Goal: Task Accomplishment & Management: Manage account settings

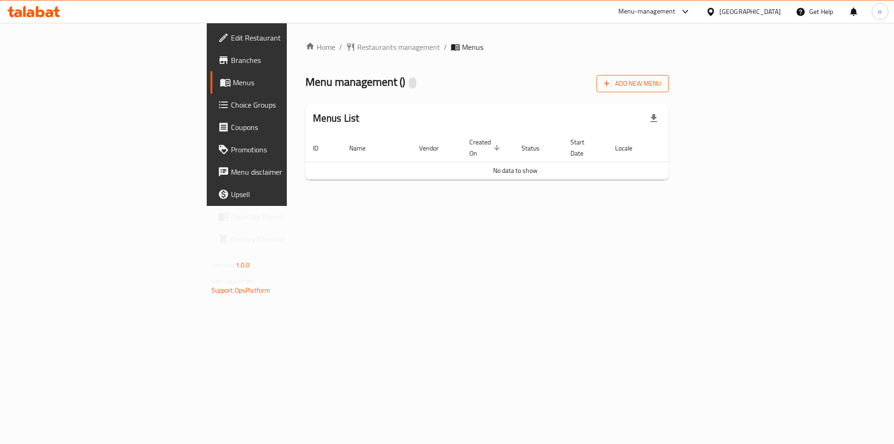
click at [661, 87] on span "Add New Menu" at bounding box center [632, 84] width 57 height 12
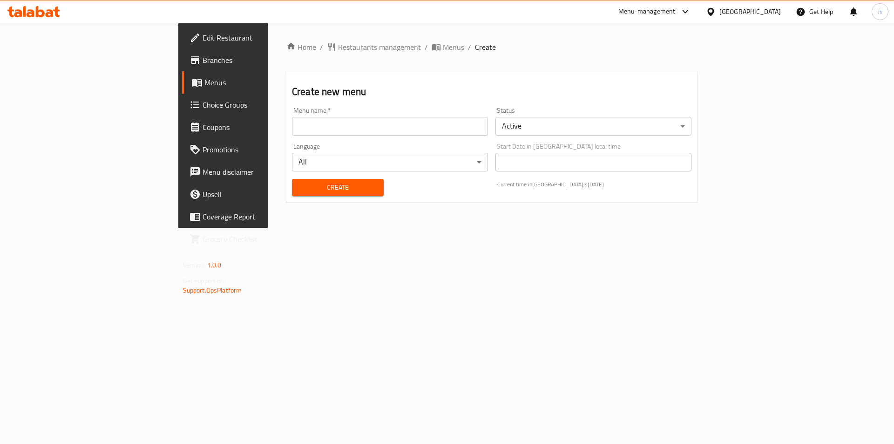
click at [292, 129] on input "text" at bounding box center [390, 126] width 196 height 19
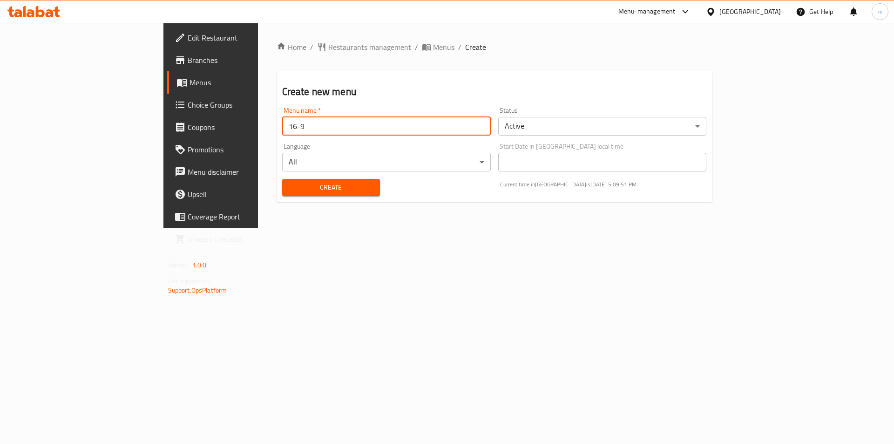
type input "16-9"
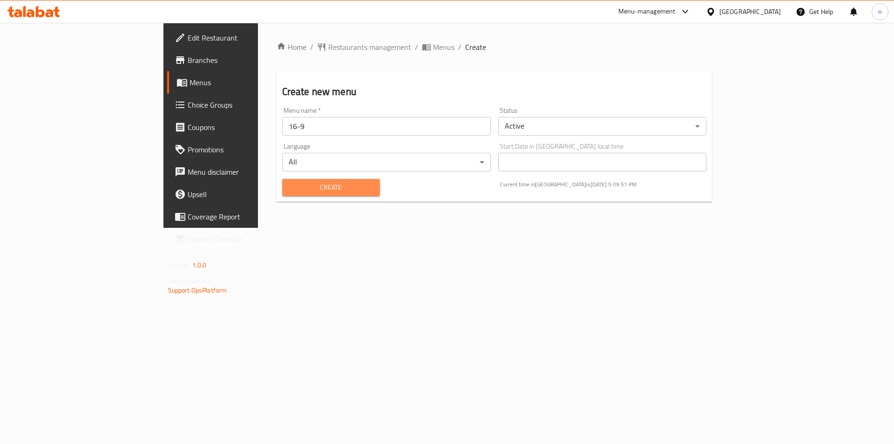
click at [289, 182] on span "Create" at bounding box center [330, 188] width 83 height 12
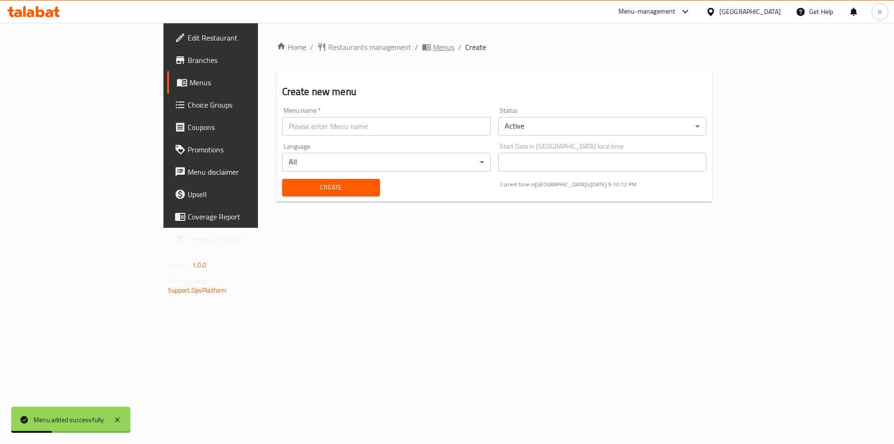
click at [433, 47] on span "Menus" at bounding box center [443, 46] width 21 height 11
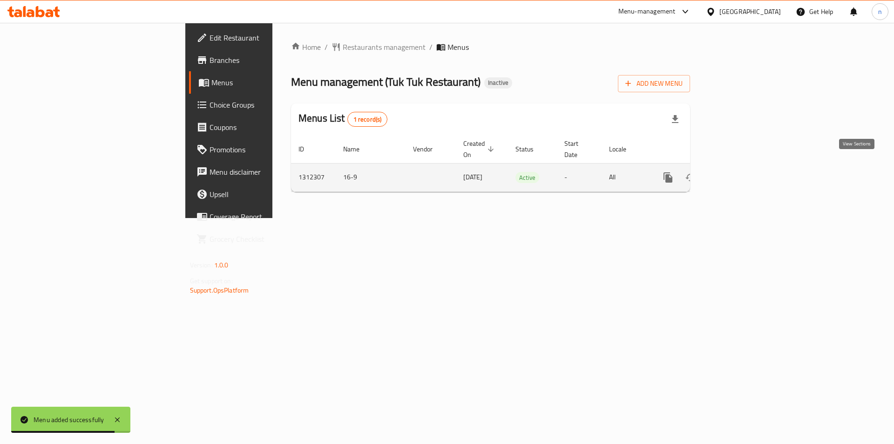
click at [740, 172] on icon "enhanced table" at bounding box center [734, 177] width 11 height 11
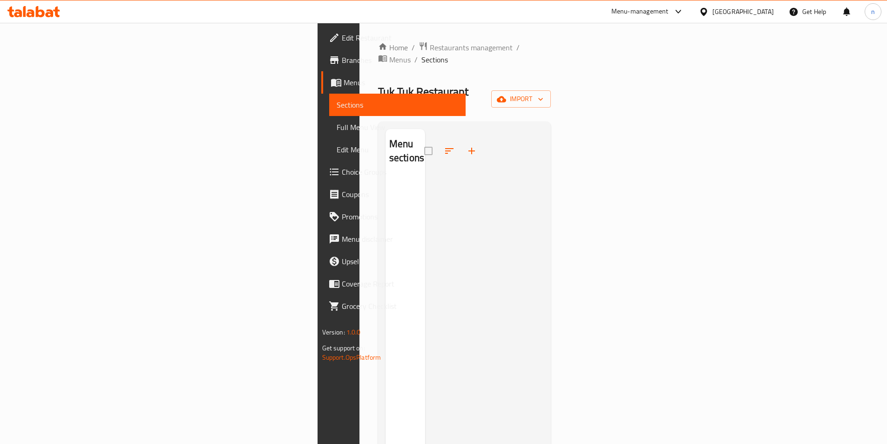
click at [544, 232] on div at bounding box center [484, 351] width 119 height 444
click at [506, 94] on icon "button" at bounding box center [501, 98] width 9 height 9
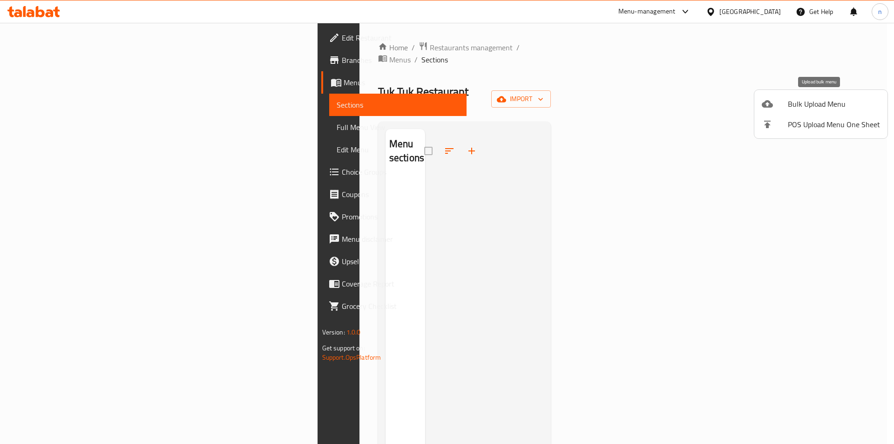
click at [804, 100] on span "Bulk Upload Menu" at bounding box center [833, 103] width 92 height 11
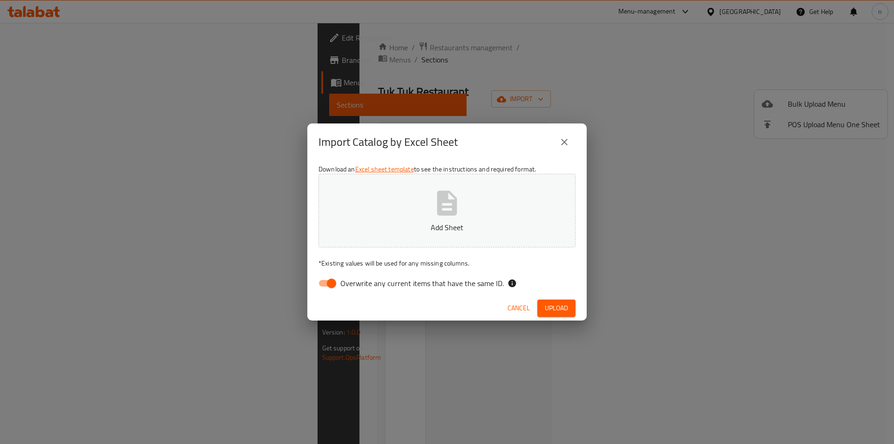
click at [328, 287] on input "Overwrite any current items that have the same ID." at bounding box center [331, 283] width 53 height 18
checkbox input "false"
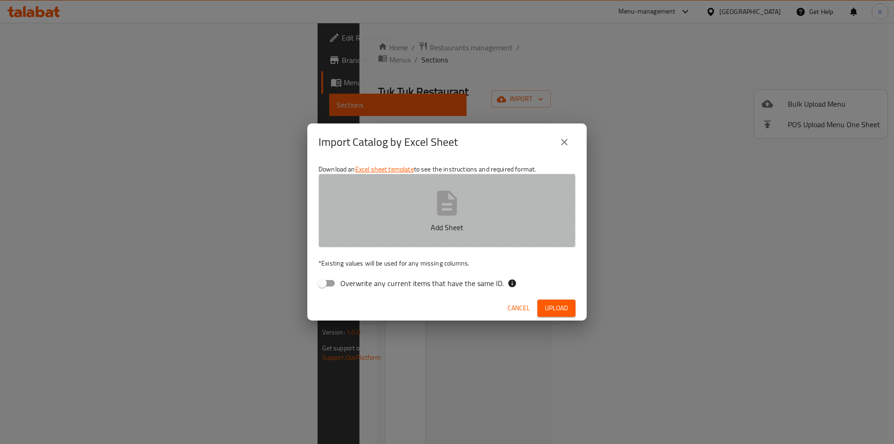
click at [409, 237] on button "Add Sheet" at bounding box center [446, 211] width 257 height 74
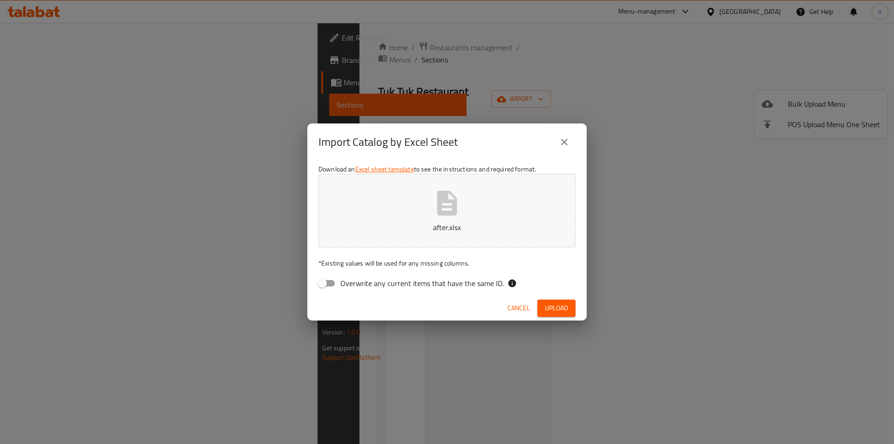
click at [565, 301] on button "Upload" at bounding box center [556, 307] width 38 height 17
click at [521, 310] on span "Cancel" at bounding box center [518, 308] width 22 height 12
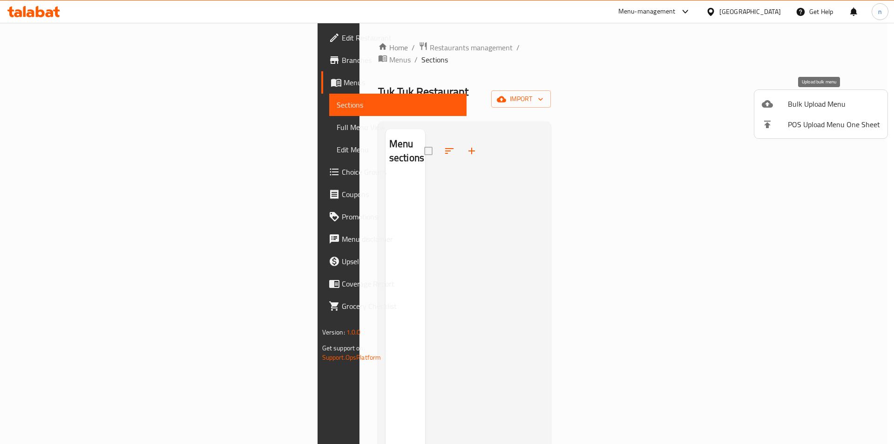
click at [796, 99] on span "Bulk Upload Menu" at bounding box center [833, 103] width 92 height 11
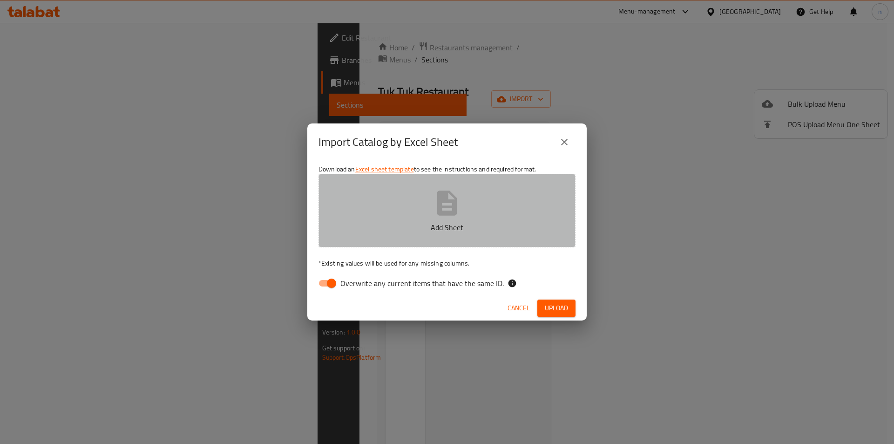
click at [357, 221] on button "Add Sheet" at bounding box center [446, 211] width 257 height 74
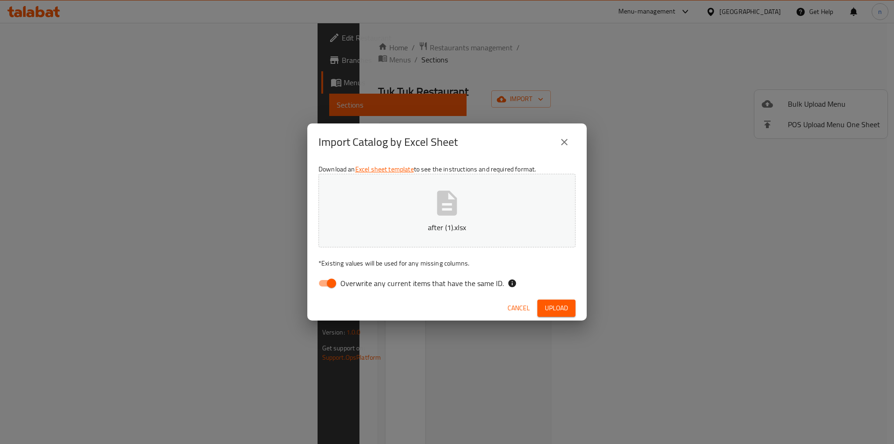
drag, startPoint x: 542, startPoint y: 308, endPoint x: 543, endPoint y: 314, distance: 6.6
click at [543, 309] on button "Upload" at bounding box center [556, 307] width 38 height 17
click at [340, 282] on span "Overwrite any current items that have the same ID." at bounding box center [421, 282] width 163 height 11
click at [340, 282] on input "Overwrite any current items that have the same ID." at bounding box center [331, 283] width 53 height 18
checkbox input "false"
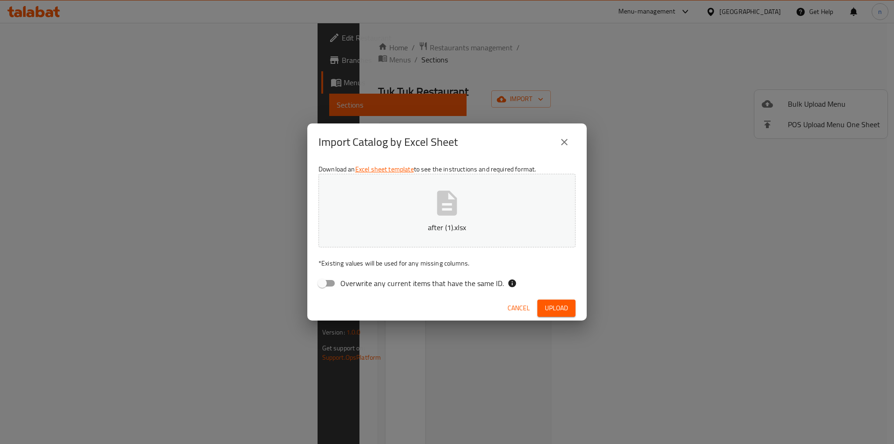
click at [461, 213] on button "after (1).xlsx" at bounding box center [446, 211] width 257 height 74
click at [573, 311] on button "Upload" at bounding box center [556, 307] width 38 height 17
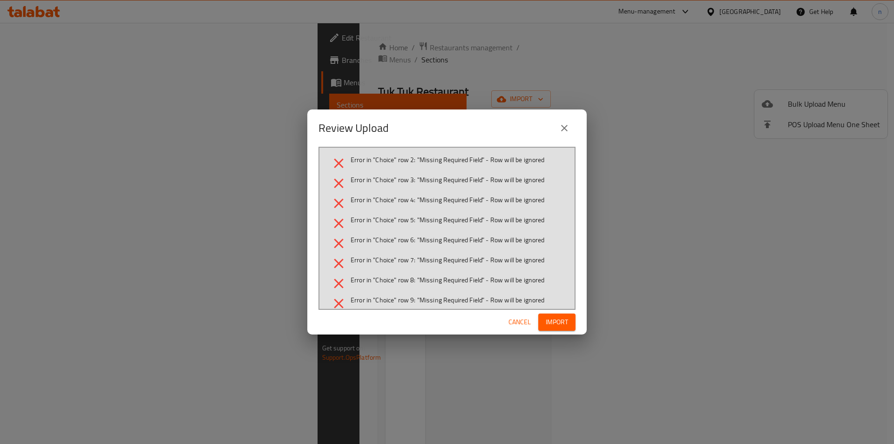
click at [569, 133] on icon "close" at bounding box center [564, 127] width 11 height 11
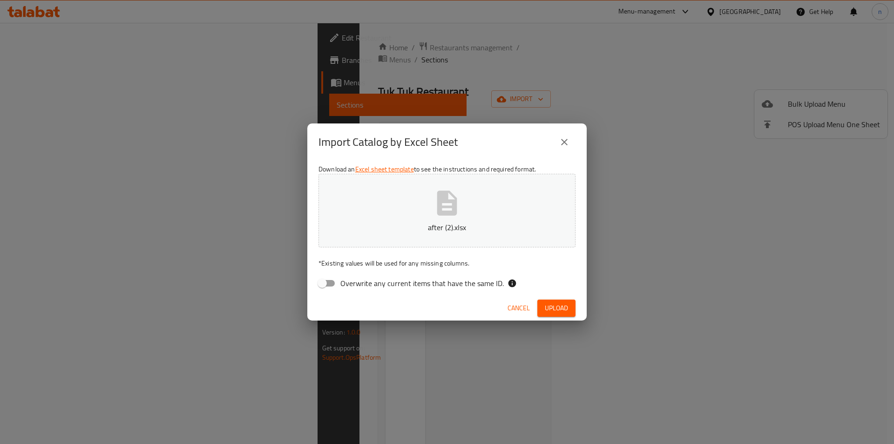
click at [566, 140] on icon "close" at bounding box center [564, 142] width 7 height 7
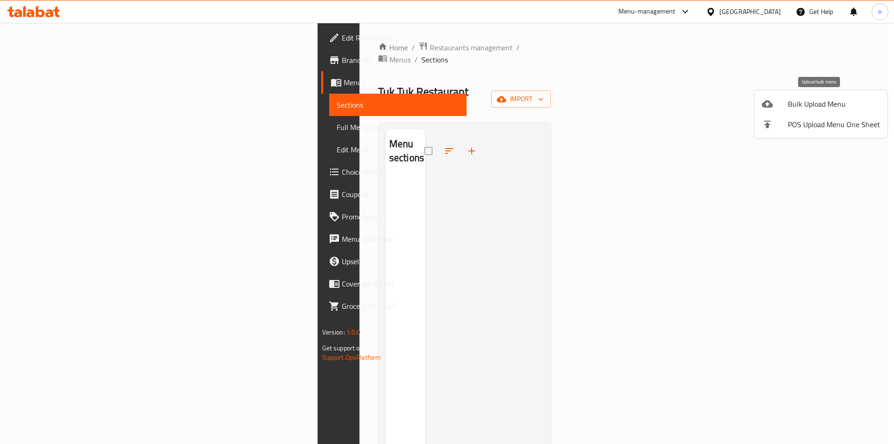
click at [817, 108] on span "Bulk Upload Menu" at bounding box center [833, 103] width 92 height 11
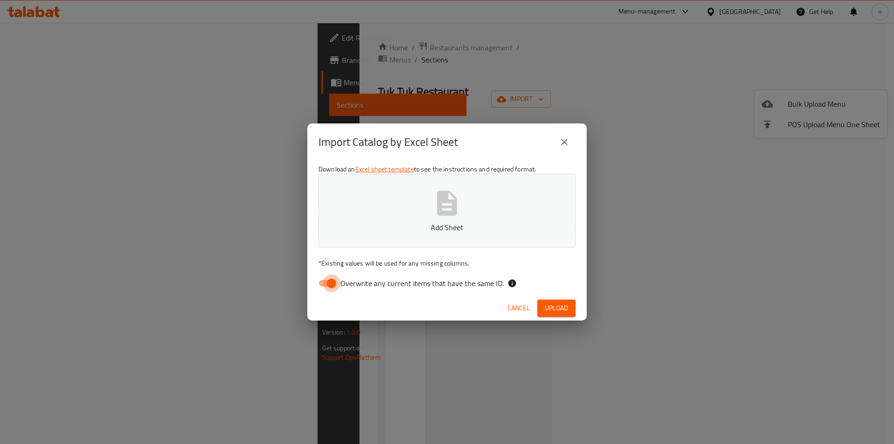
click at [325, 279] on input "Overwrite any current items that have the same ID." at bounding box center [331, 283] width 53 height 18
checkbox input "false"
click at [434, 233] on p "Add Sheet" at bounding box center [447, 227] width 228 height 11
click at [559, 302] on button "Upload" at bounding box center [556, 307] width 38 height 17
click at [565, 140] on icon "close" at bounding box center [564, 141] width 11 height 11
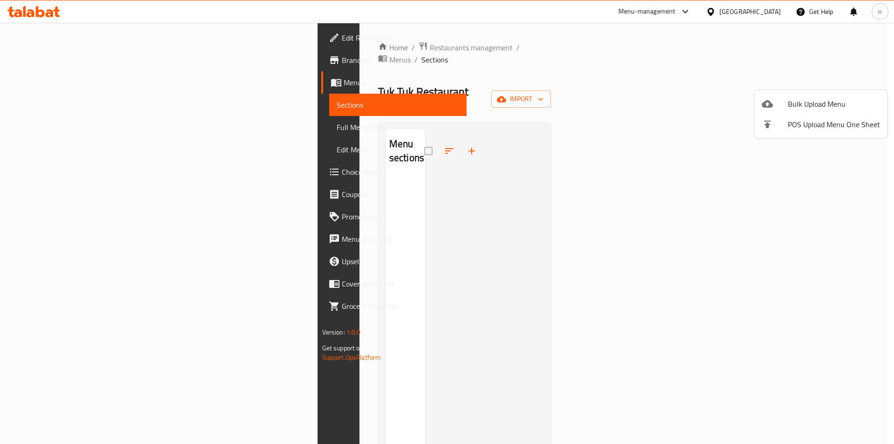
click at [58, 63] on div at bounding box center [447, 222] width 894 height 444
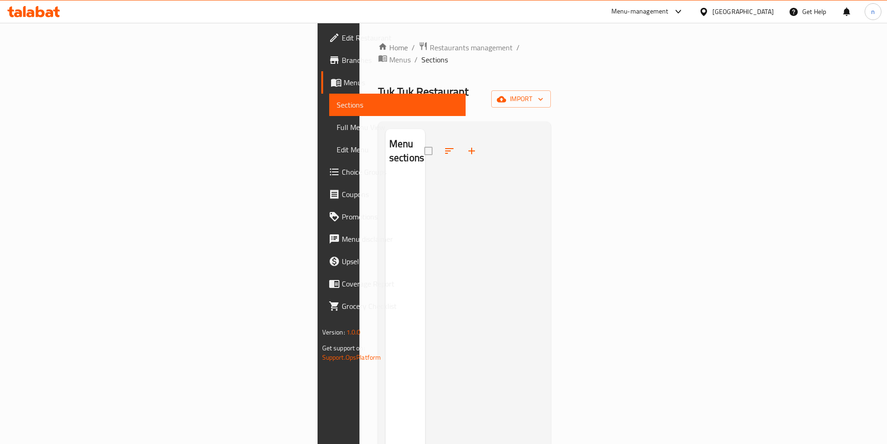
click at [342, 66] on span "Branches" at bounding box center [400, 59] width 116 height 11
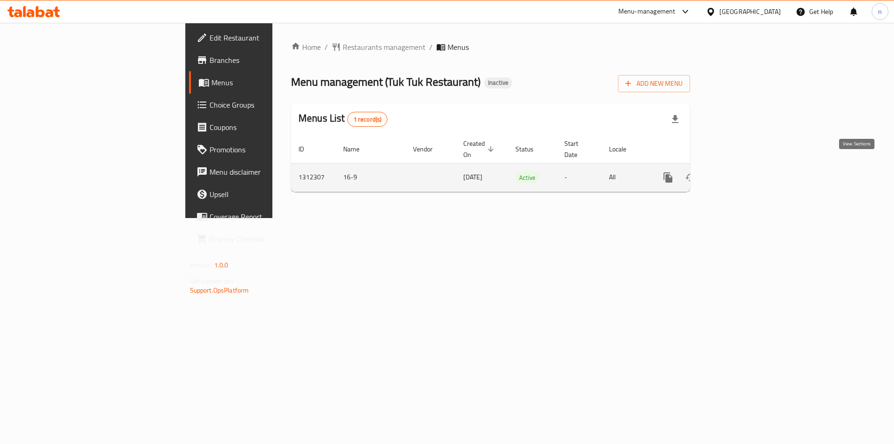
click at [740, 172] on icon "enhanced table" at bounding box center [734, 177] width 11 height 11
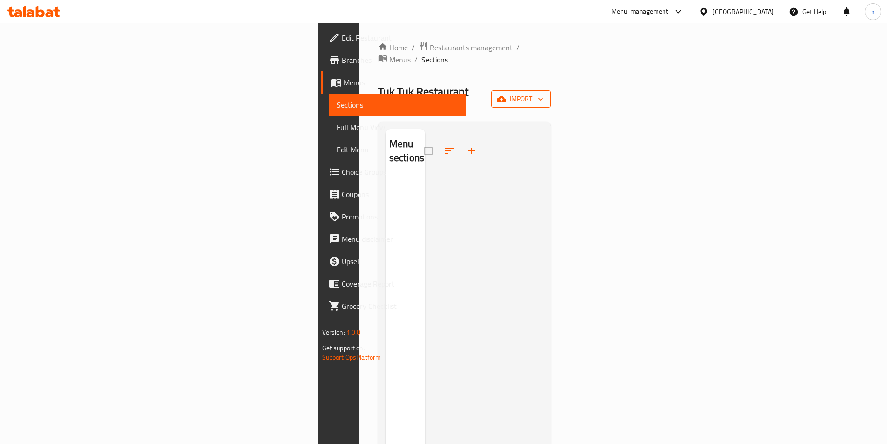
click at [506, 96] on icon "button" at bounding box center [501, 99] width 9 height 6
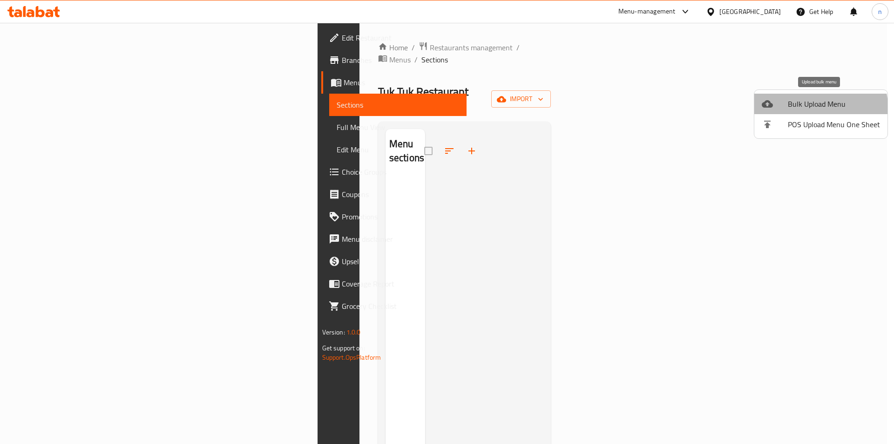
click at [788, 112] on li "Bulk Upload Menu" at bounding box center [820, 104] width 133 height 20
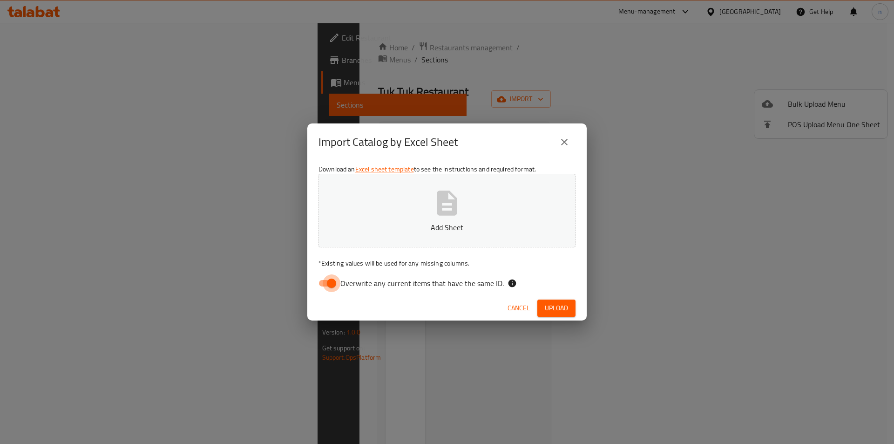
click at [340, 286] on input "Overwrite any current items that have the same ID." at bounding box center [331, 283] width 53 height 18
checkbox input "false"
click at [399, 230] on p "Add Sheet" at bounding box center [447, 227] width 228 height 11
click at [558, 305] on span "Upload" at bounding box center [556, 308] width 23 height 12
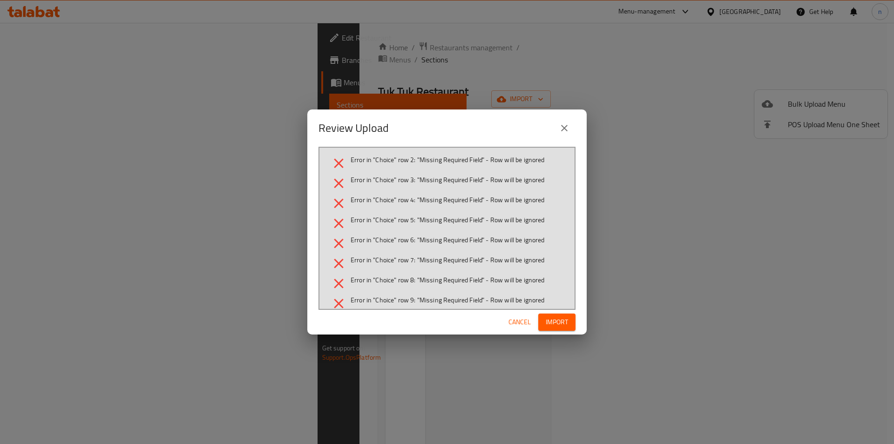
click at [567, 128] on icon "close" at bounding box center [564, 127] width 11 height 11
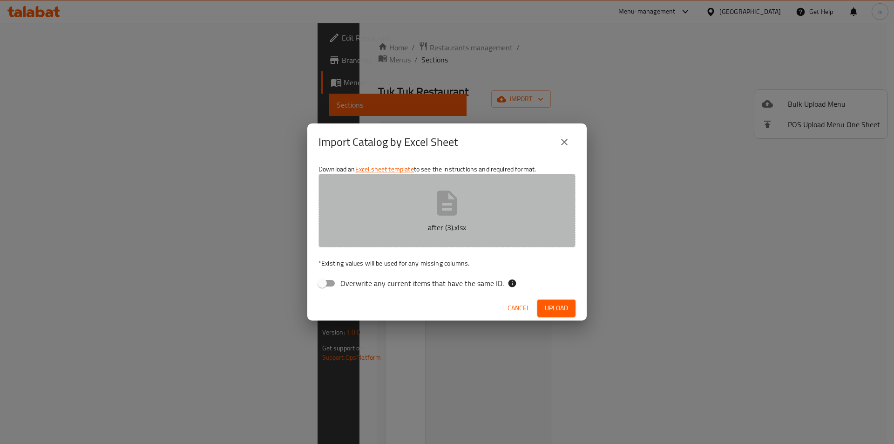
click at [414, 217] on button "after (3).xlsx" at bounding box center [446, 211] width 257 height 74
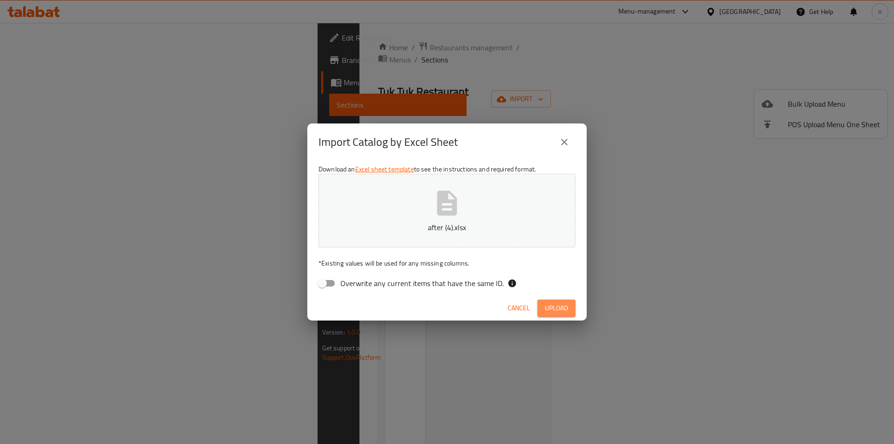
click at [564, 312] on span "Upload" at bounding box center [556, 308] width 23 height 12
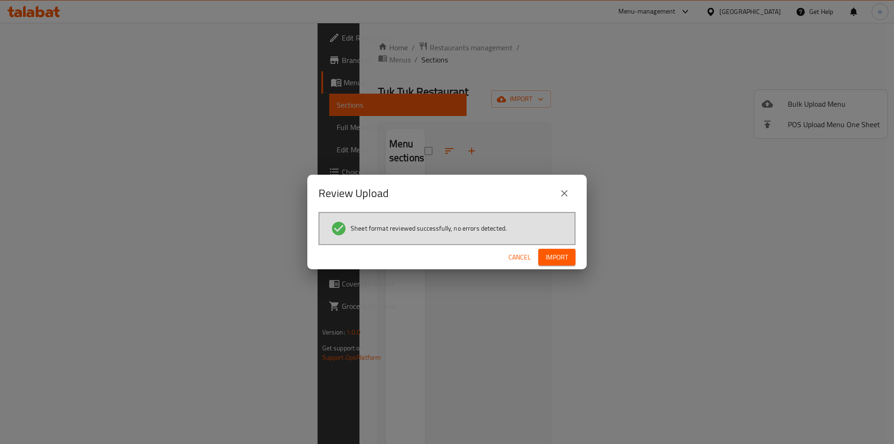
click at [565, 269] on div "Cancel Import" at bounding box center [446, 257] width 279 height 25
click at [561, 257] on span "Import" at bounding box center [556, 257] width 22 height 12
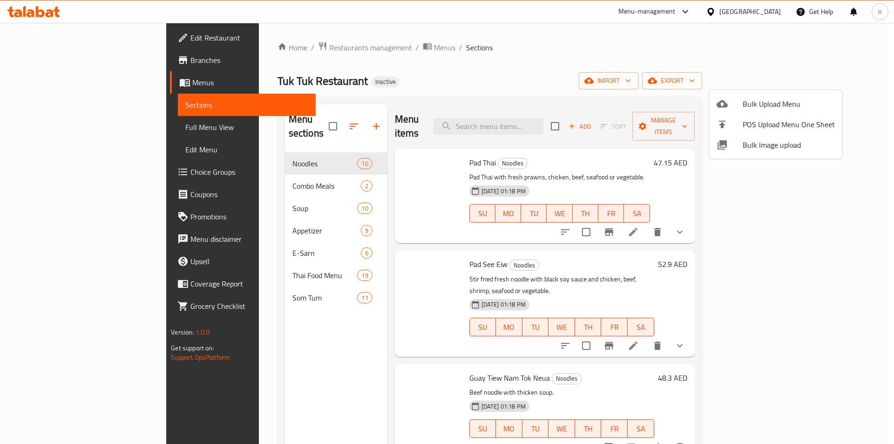
click at [84, 128] on div at bounding box center [447, 222] width 894 height 444
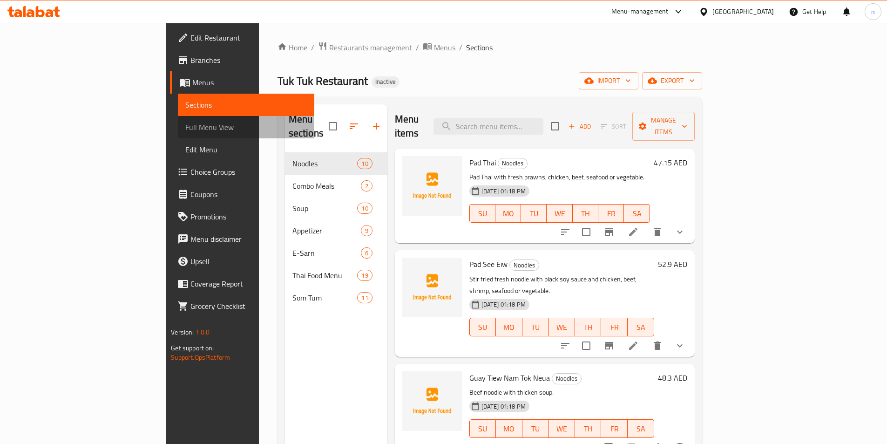
click at [185, 128] on span "Full Menu View" at bounding box center [245, 126] width 121 height 11
click at [185, 131] on span "Full Menu View" at bounding box center [245, 126] width 121 height 11
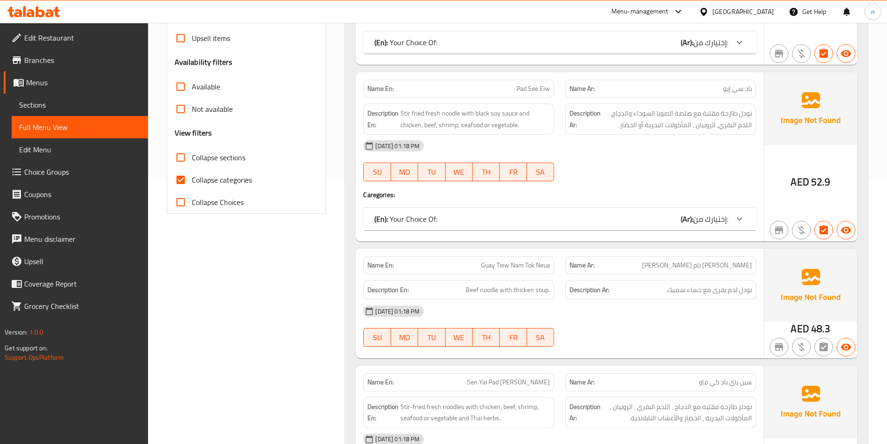
scroll to position [279, 0]
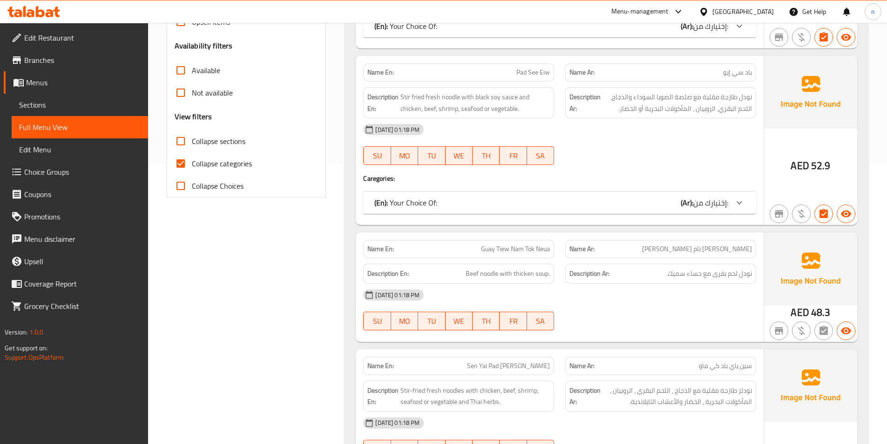
click at [225, 169] on span "Collapse categories" at bounding box center [222, 163] width 60 height 11
click at [192, 169] on input "Collapse categories" at bounding box center [180, 163] width 22 height 22
checkbox input "false"
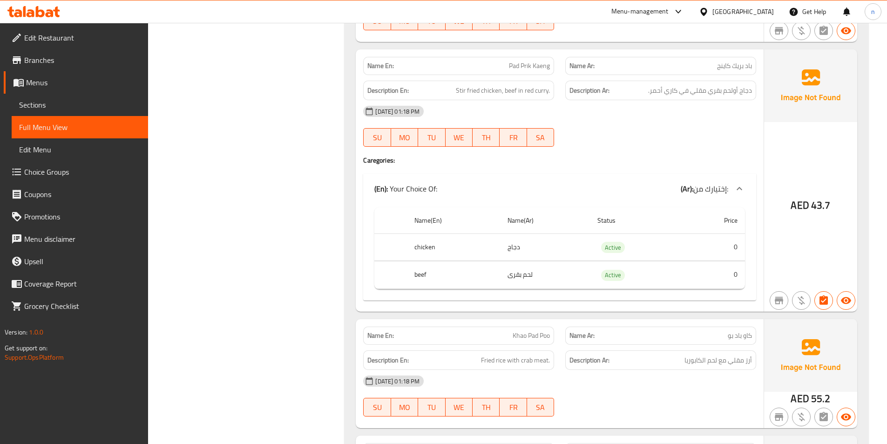
scroll to position [8471, 0]
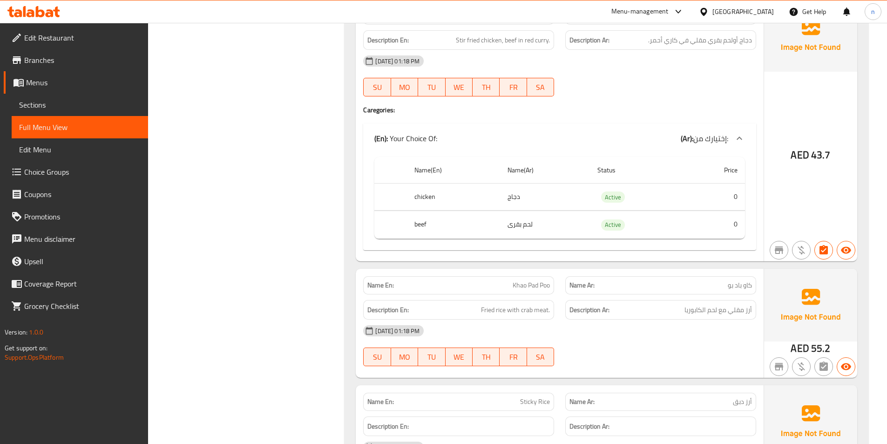
click at [562, 180] on th "Name(Ar)" at bounding box center [545, 170] width 90 height 27
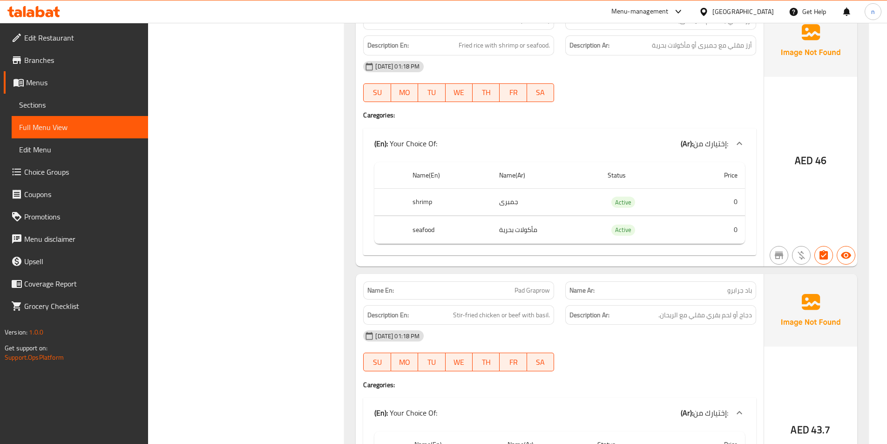
scroll to position [7380, 0]
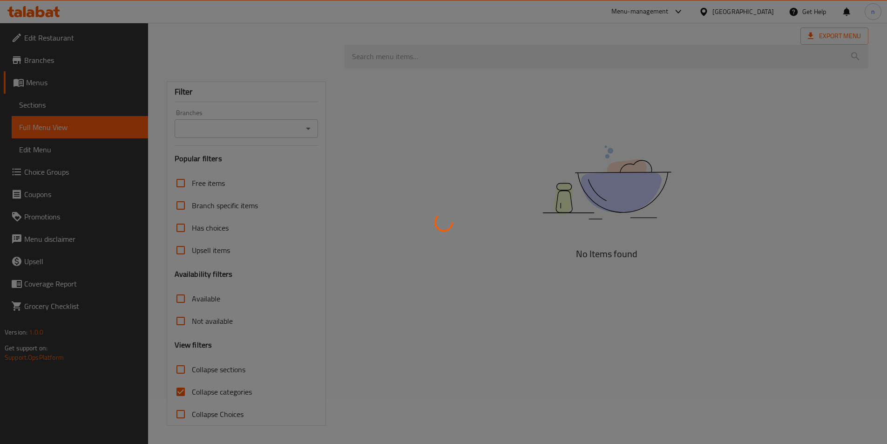
scroll to position [45, 0]
click at [183, 390] on div at bounding box center [443, 222] width 887 height 444
click at [38, 88] on div at bounding box center [443, 222] width 887 height 444
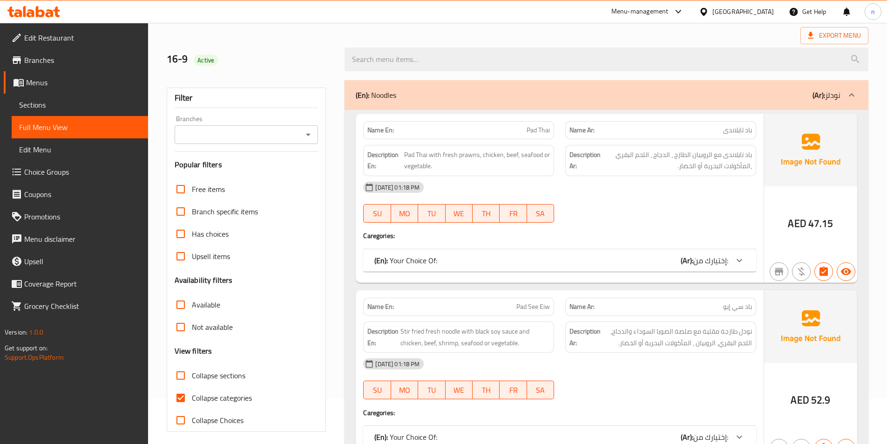
click at [224, 397] on span "Collapse categories" at bounding box center [222, 397] width 60 height 11
click at [192, 397] on input "Collapse categories" at bounding box center [180, 397] width 22 height 22
checkbox input "false"
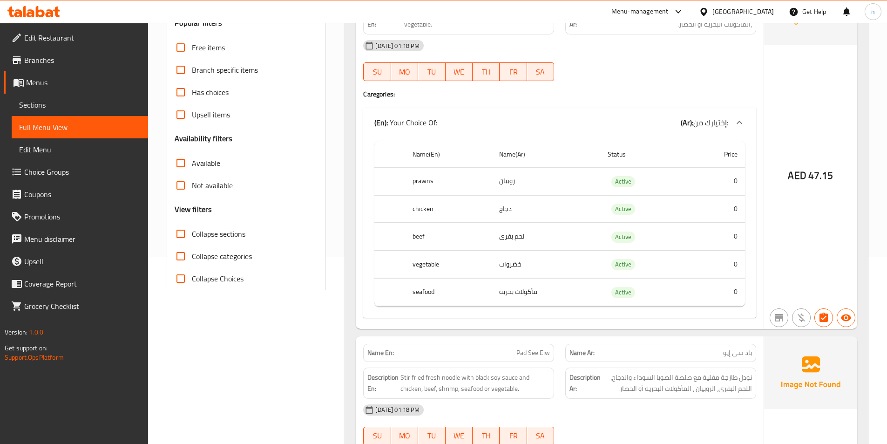
scroll to position [0, 0]
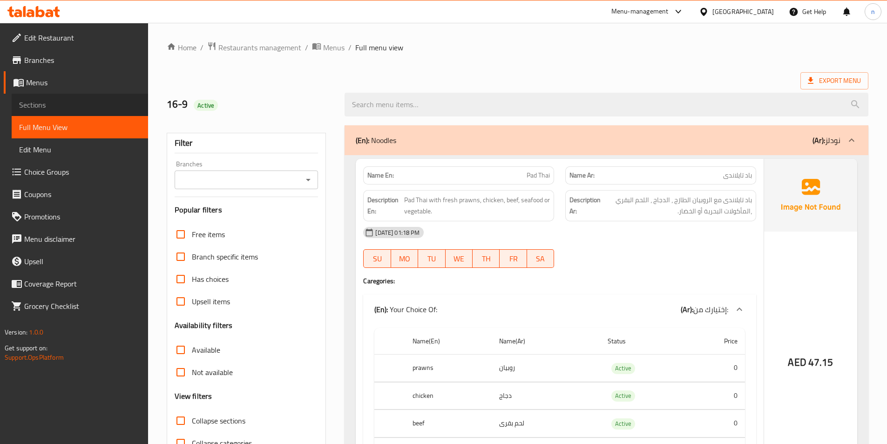
click at [35, 106] on span "Sections" at bounding box center [79, 104] width 121 height 11
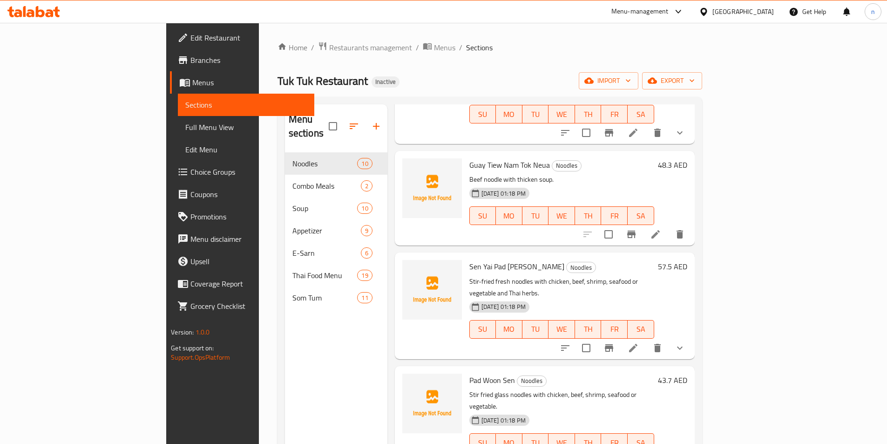
scroll to position [279, 0]
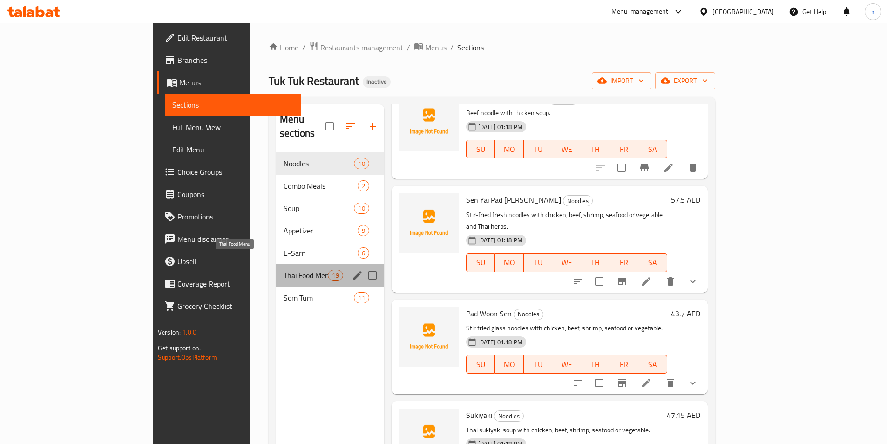
click at [283, 269] on span "Thai Food Menu" at bounding box center [305, 274] width 44 height 11
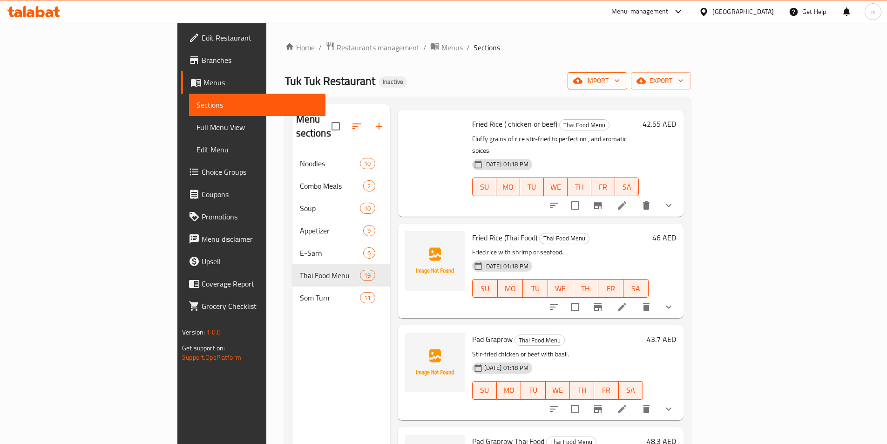
scroll to position [140, 0]
click at [619, 79] on span "import" at bounding box center [597, 81] width 45 height 12
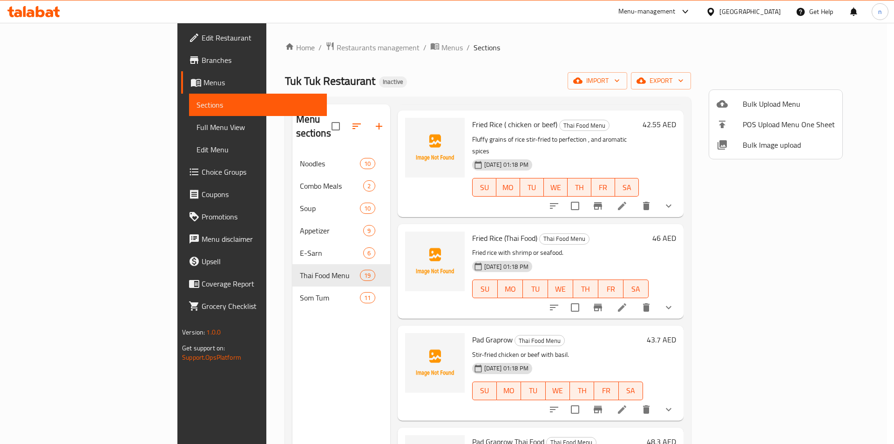
click at [886, 143] on div at bounding box center [447, 222] width 894 height 444
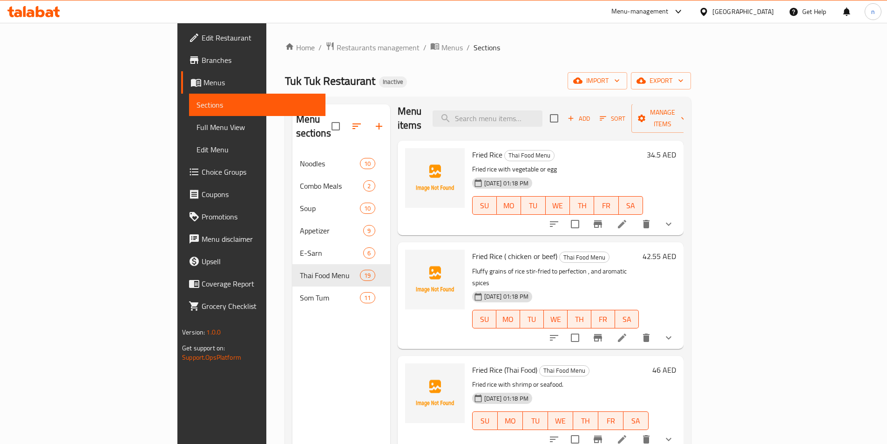
scroll to position [0, 0]
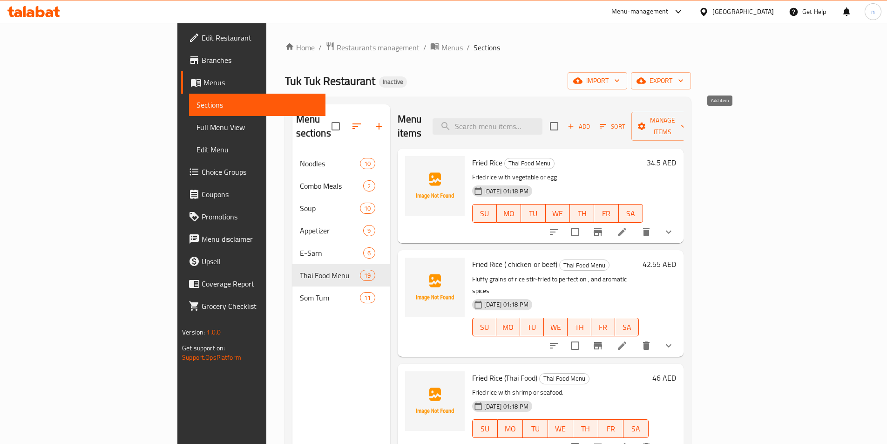
click at [591, 121] on span "Add" at bounding box center [578, 126] width 25 height 11
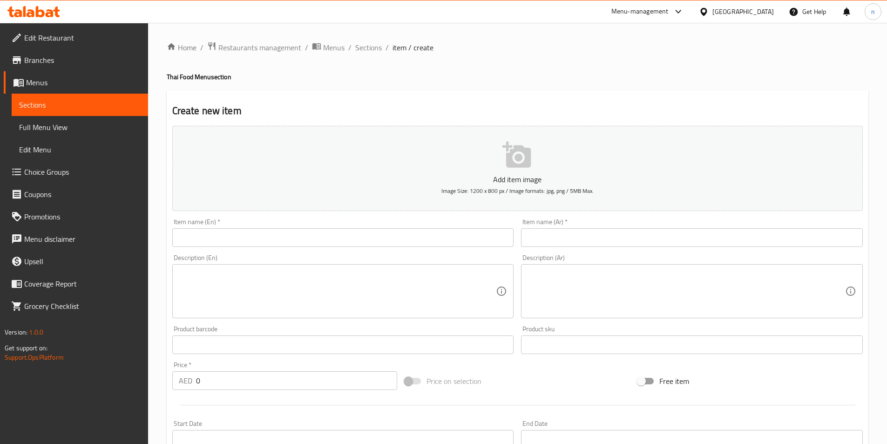
click at [215, 250] on div "Item name (En)   * Item name (En) *" at bounding box center [342, 233] width 349 height 36
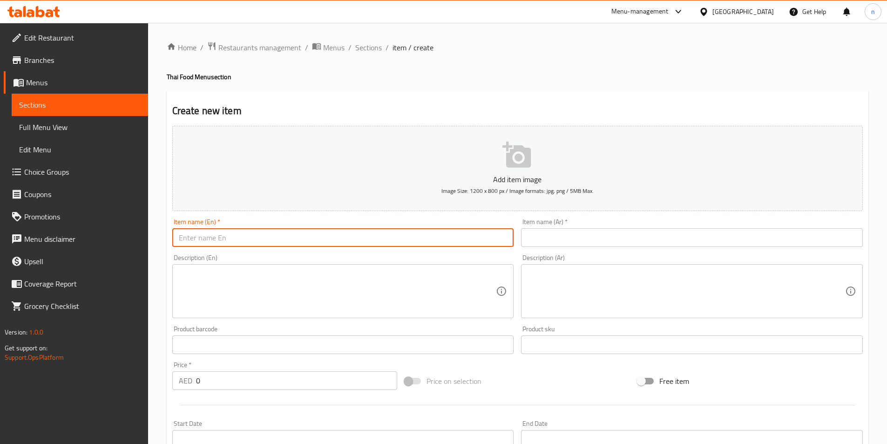
click at [214, 245] on input "text" at bounding box center [343, 237] width 342 height 19
paste input "Pad Prik Kaeng"
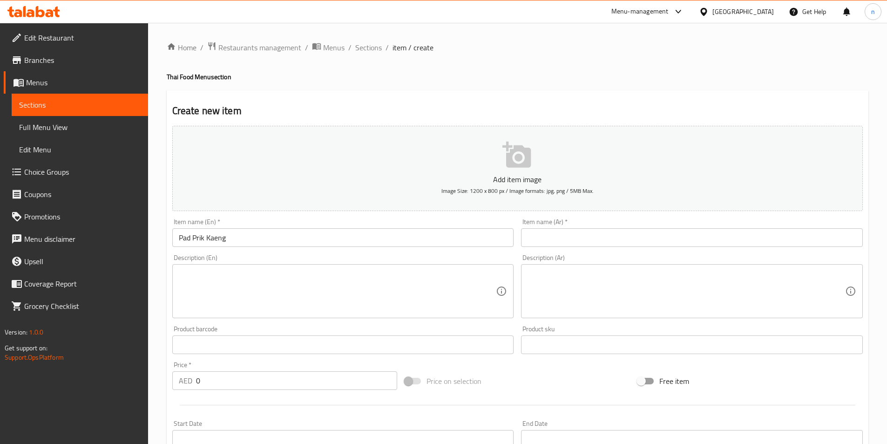
click at [283, 237] on input "Pad Prik Kaeng" at bounding box center [343, 237] width 342 height 19
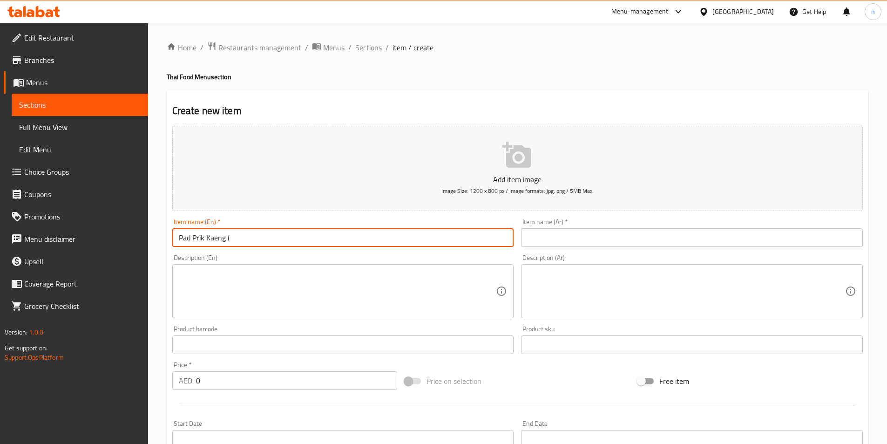
paste input "Thai Food"
type input "Pad Prik Kaeng (Thai Food)"
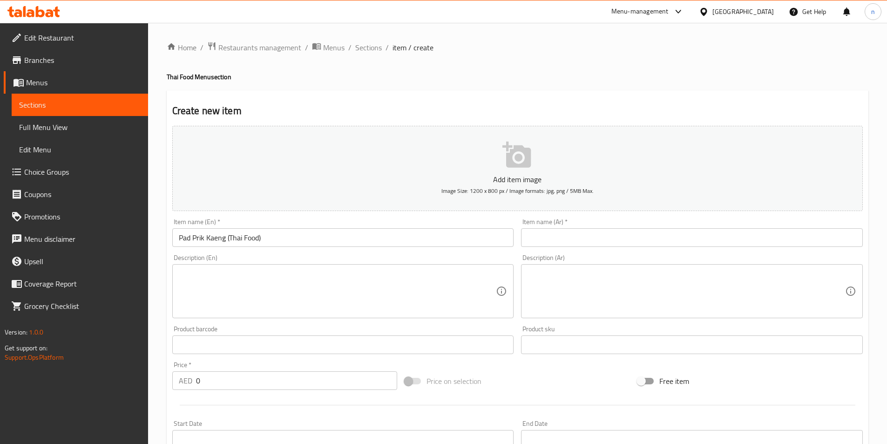
click at [236, 295] on textarea at bounding box center [337, 291] width 317 height 44
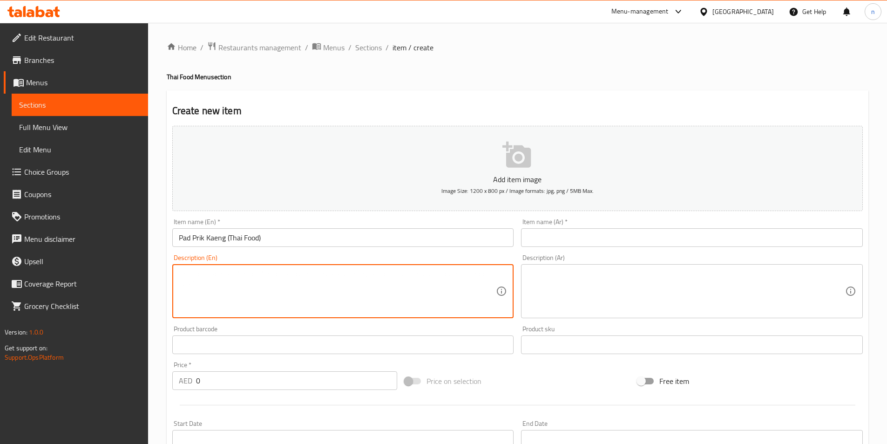
paste textarea "Stir fried seafood in red curry."
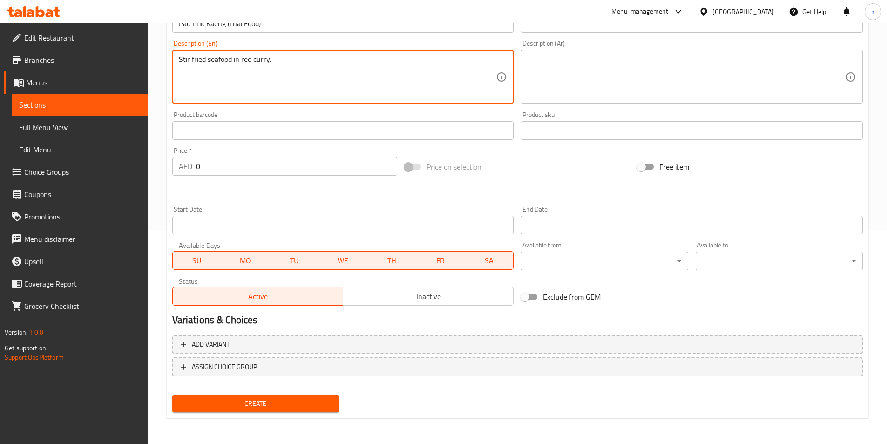
type textarea "Stir fried seafood in red curry."
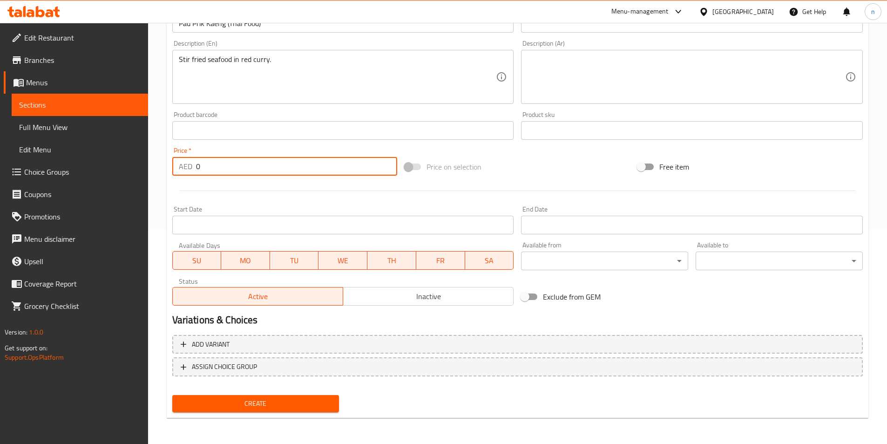
click at [244, 171] on input "0" at bounding box center [297, 166] width 202 height 19
type input "46"
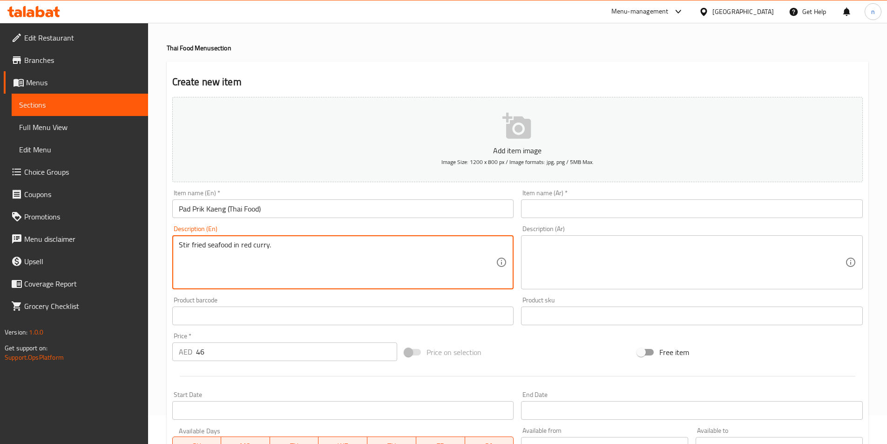
scroll to position [28, 0]
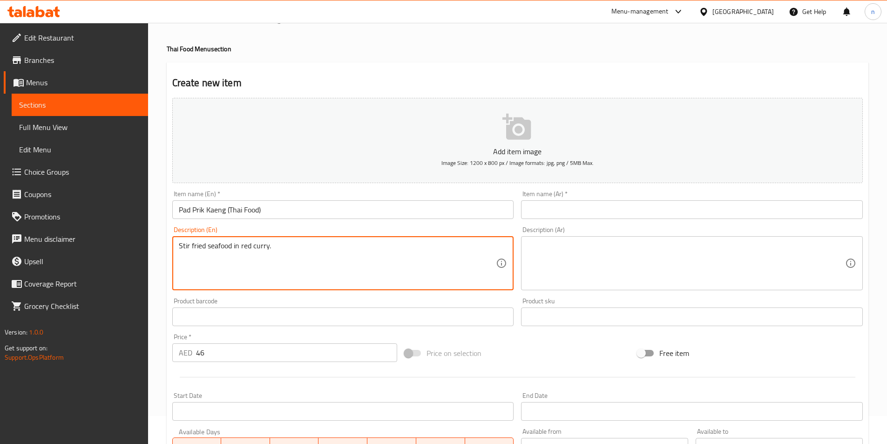
click at [606, 213] on input "text" at bounding box center [692, 209] width 342 height 19
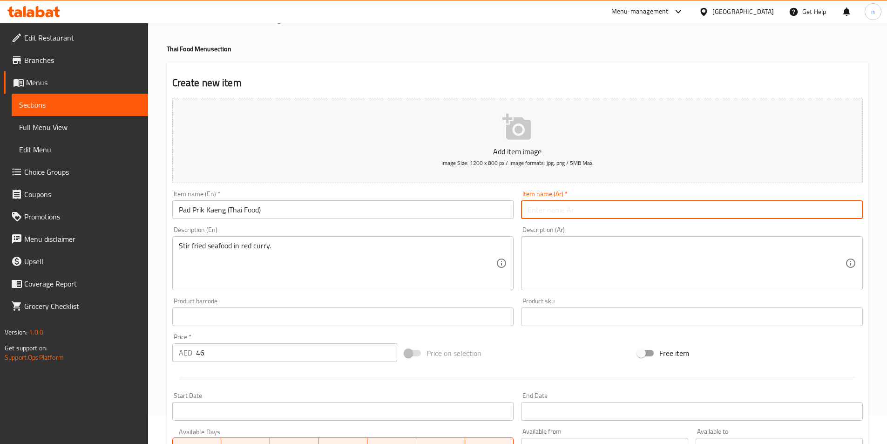
paste input "باد بريك كاينج"
click at [711, 209] on input "باد بريك كاينج" at bounding box center [692, 209] width 342 height 19
type input "باد بريك كاينج(طعام تايلاندى)"
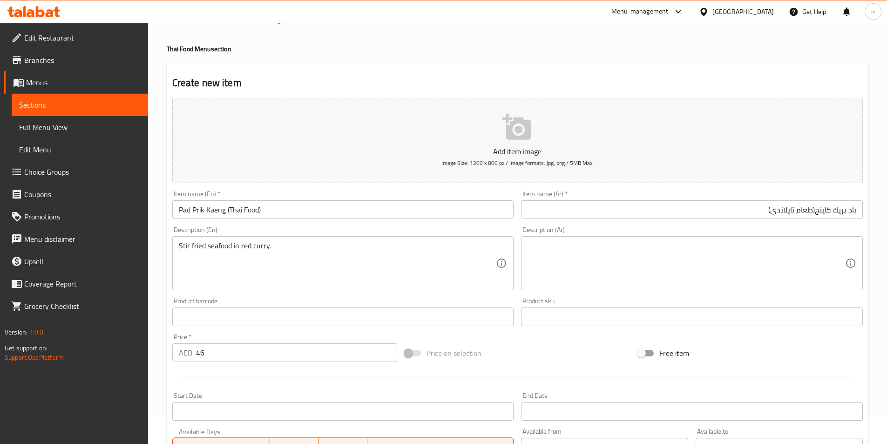
click at [653, 263] on textarea at bounding box center [685, 263] width 317 height 44
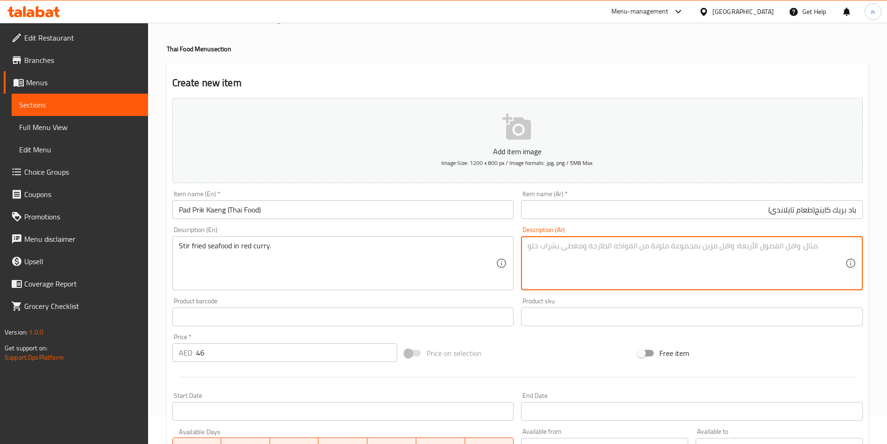
click at [677, 252] on textarea at bounding box center [685, 263] width 317 height 44
paste textarea "المأكولات البحرية المقلية في الكاري الأحمر."
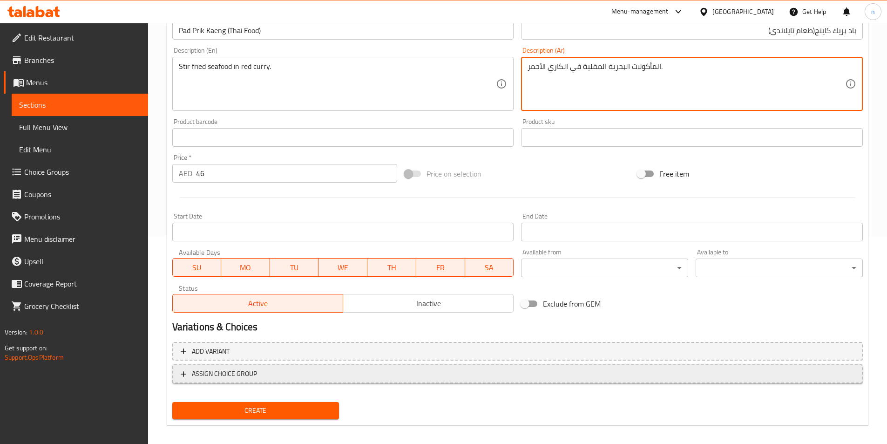
scroll to position [214, 0]
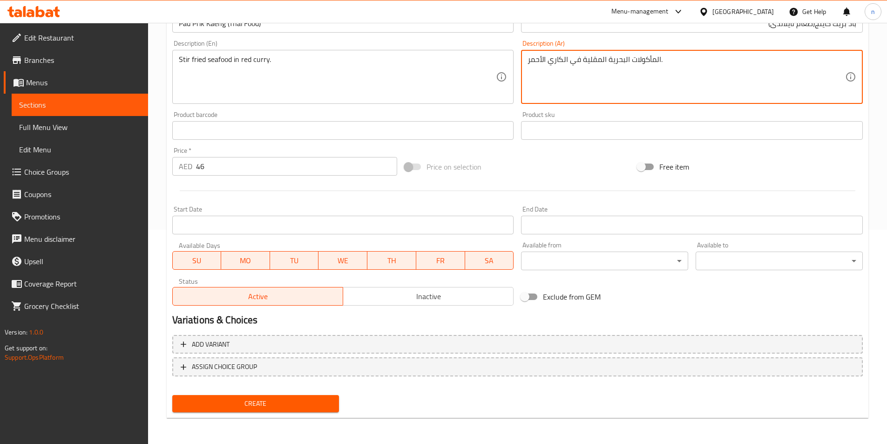
type textarea "المأكولات البحرية المقلية في الكاري الأحمر."
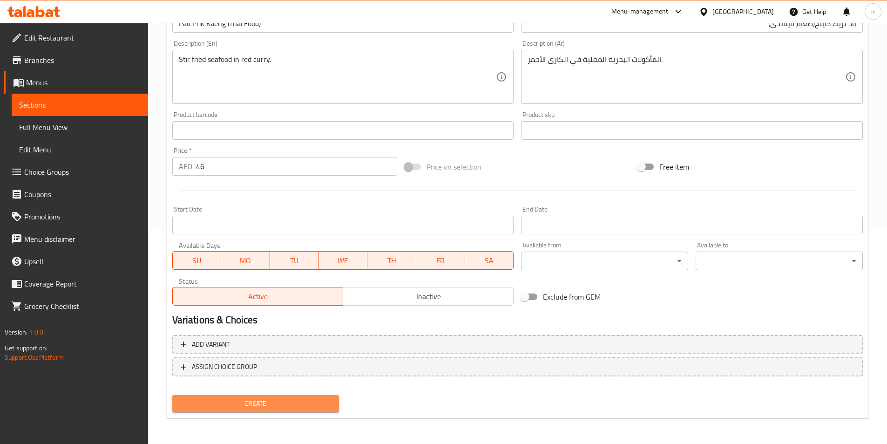
click at [317, 402] on span "Create" at bounding box center [256, 403] width 152 height 12
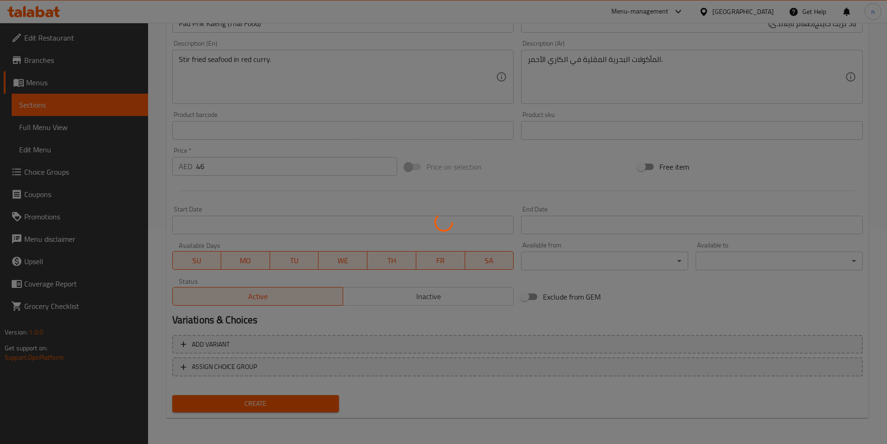
type input "0"
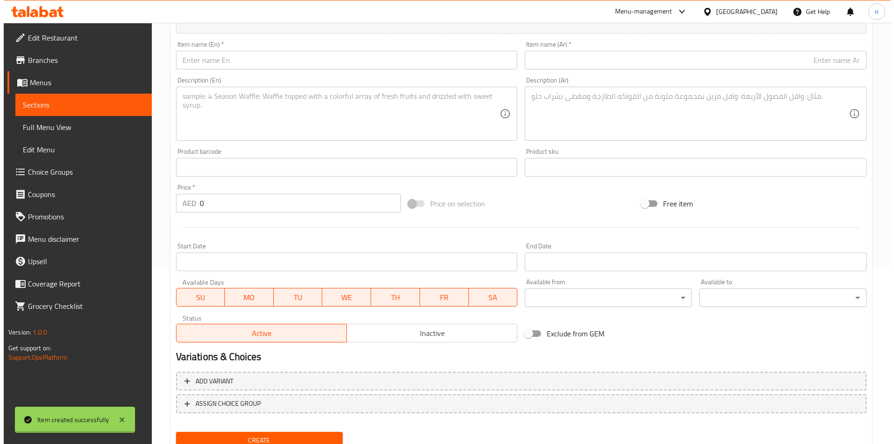
scroll to position [0, 0]
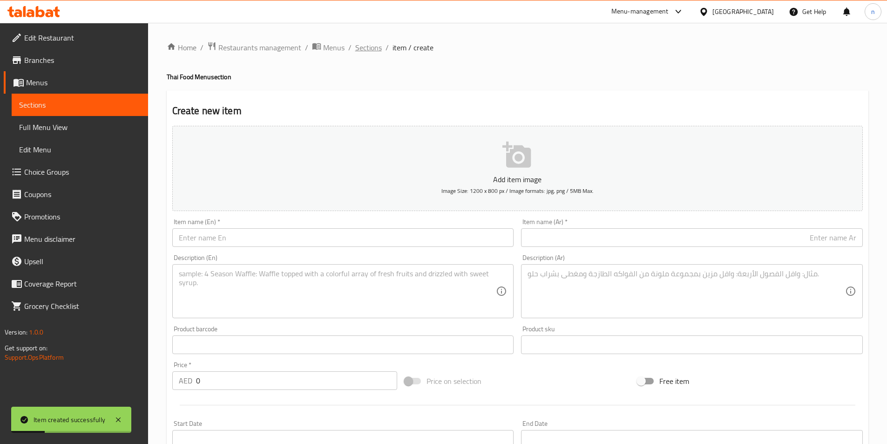
click at [371, 45] on span "Sections" at bounding box center [368, 47] width 27 height 11
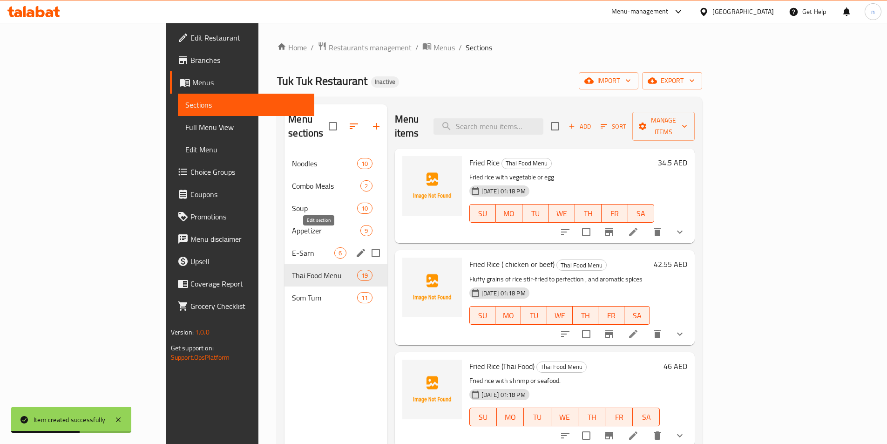
click at [355, 247] on icon "edit" at bounding box center [360, 252] width 11 height 11
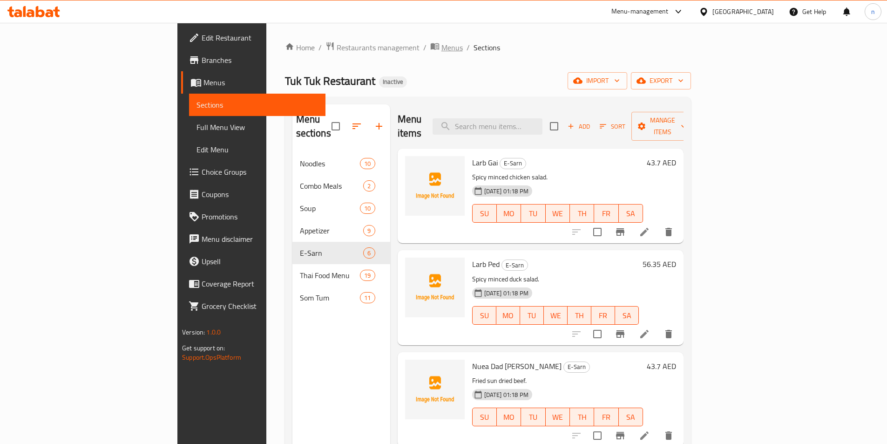
click at [441, 48] on span "Menus" at bounding box center [451, 47] width 21 height 11
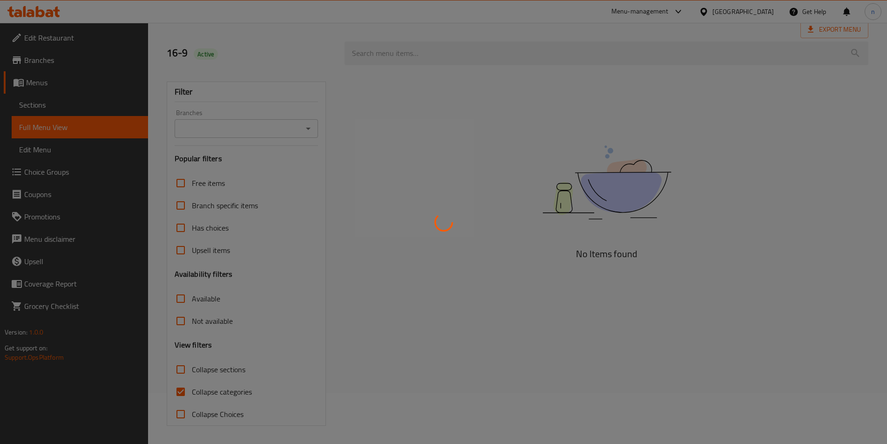
scroll to position [52, 0]
click at [187, 395] on div at bounding box center [443, 222] width 887 height 444
click at [187, 384] on div at bounding box center [443, 222] width 887 height 444
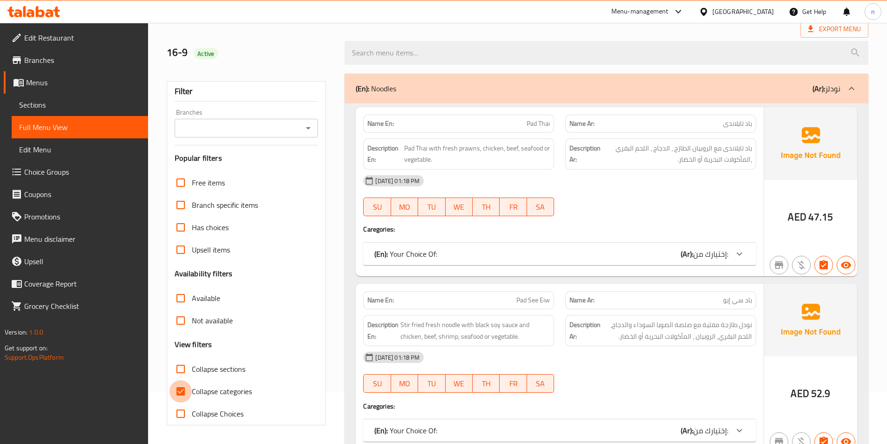
drag, startPoint x: 189, startPoint y: 384, endPoint x: 198, endPoint y: 425, distance: 41.5
click at [206, 424] on div "Free items Branch specific items Has choices Upsell items Availability filters …" at bounding box center [247, 297] width 144 height 253
click at [180, 387] on input "Collapse categories" at bounding box center [180, 391] width 22 height 22
checkbox input "false"
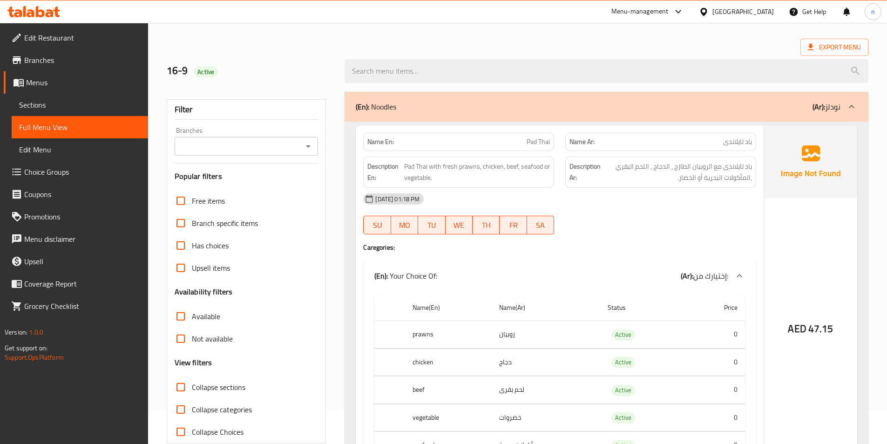
scroll to position [0, 0]
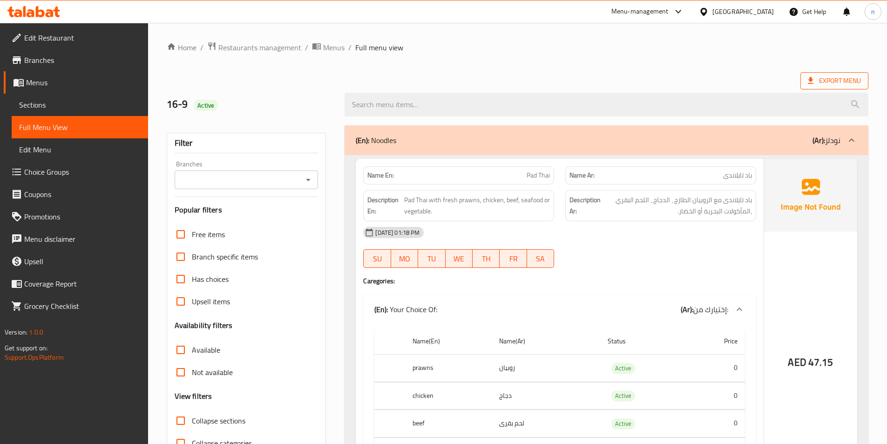
click at [841, 79] on span "Export Menu" at bounding box center [834, 81] width 53 height 12
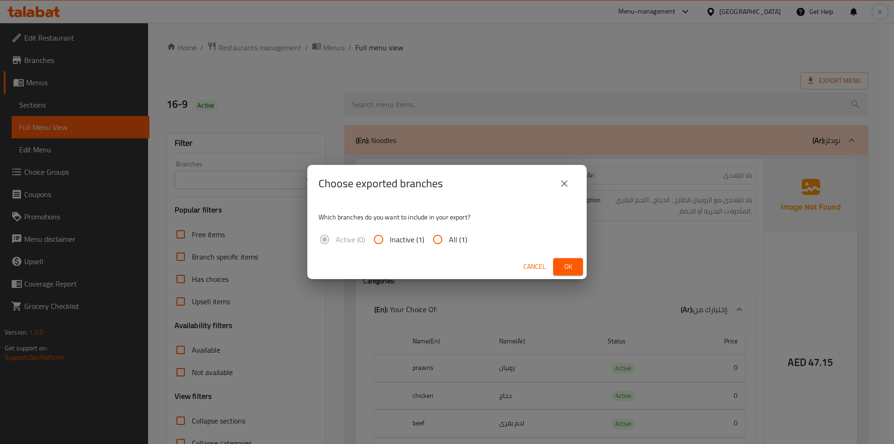
click at [446, 234] on input "All (1)" at bounding box center [437, 239] width 22 height 22
radio input "true"
click at [565, 262] on span "Ok" at bounding box center [567, 267] width 15 height 12
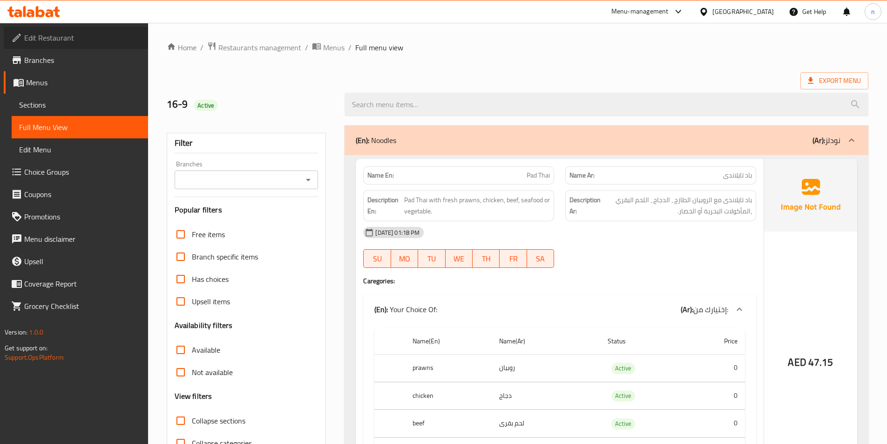
click at [61, 40] on span "Edit Restaurant" at bounding box center [82, 37] width 116 height 11
